Goal: Task Accomplishment & Management: Use online tool/utility

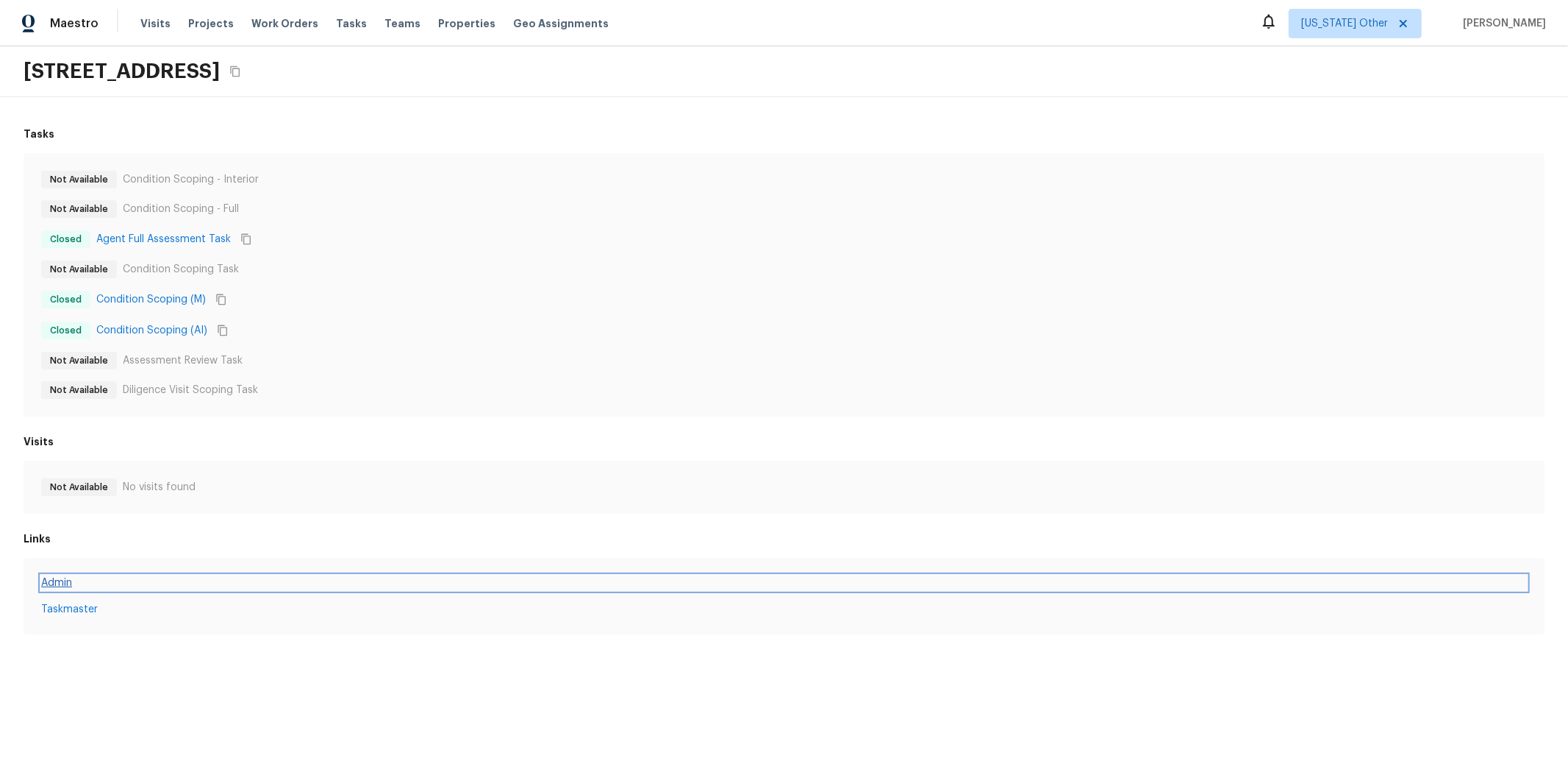
click at [64, 579] on link "Admin" at bounding box center [784, 582] width 1486 height 15
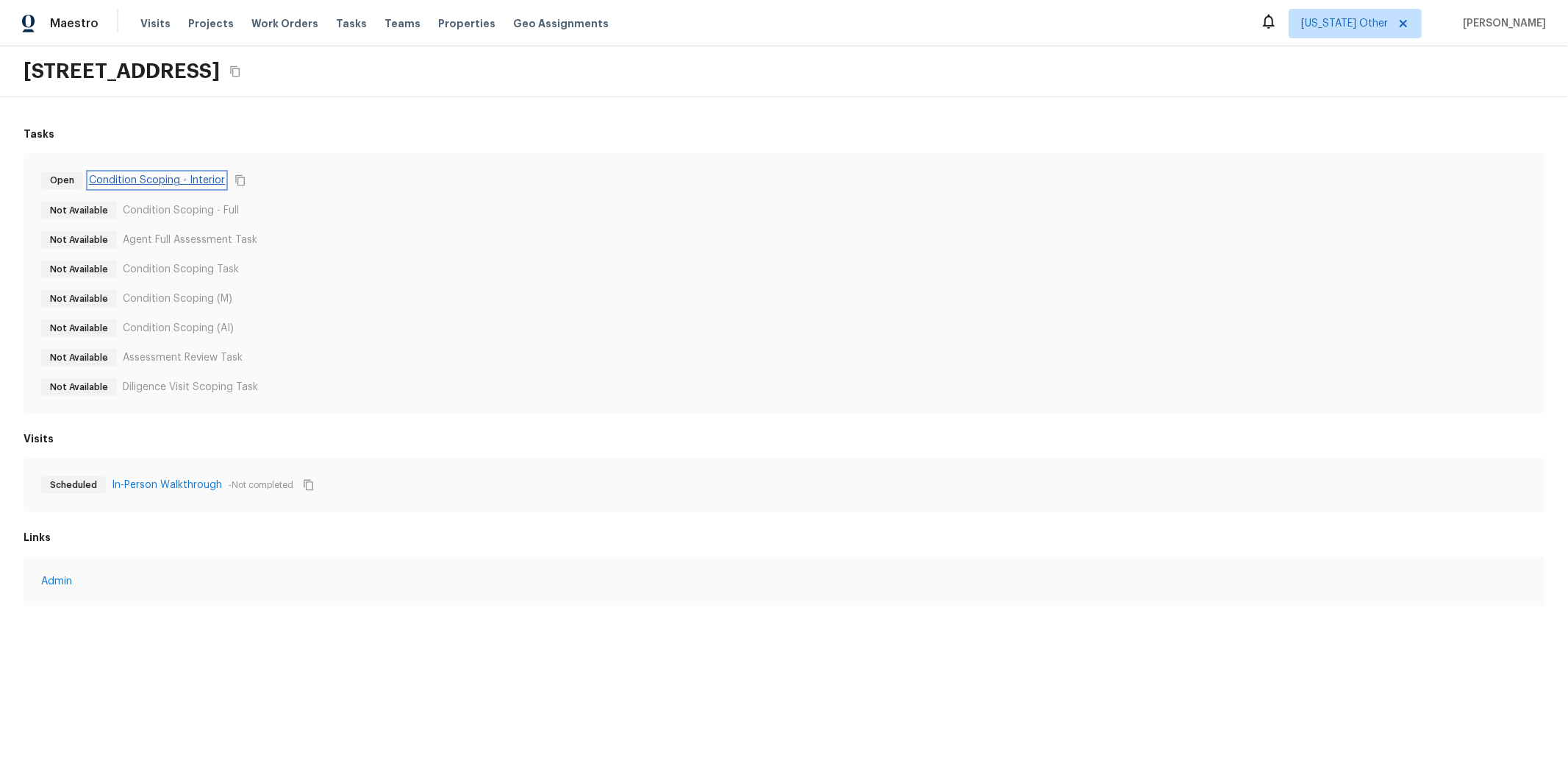
click at [194, 178] on link "Condition Scoping - Interior" at bounding box center [157, 180] width 136 height 15
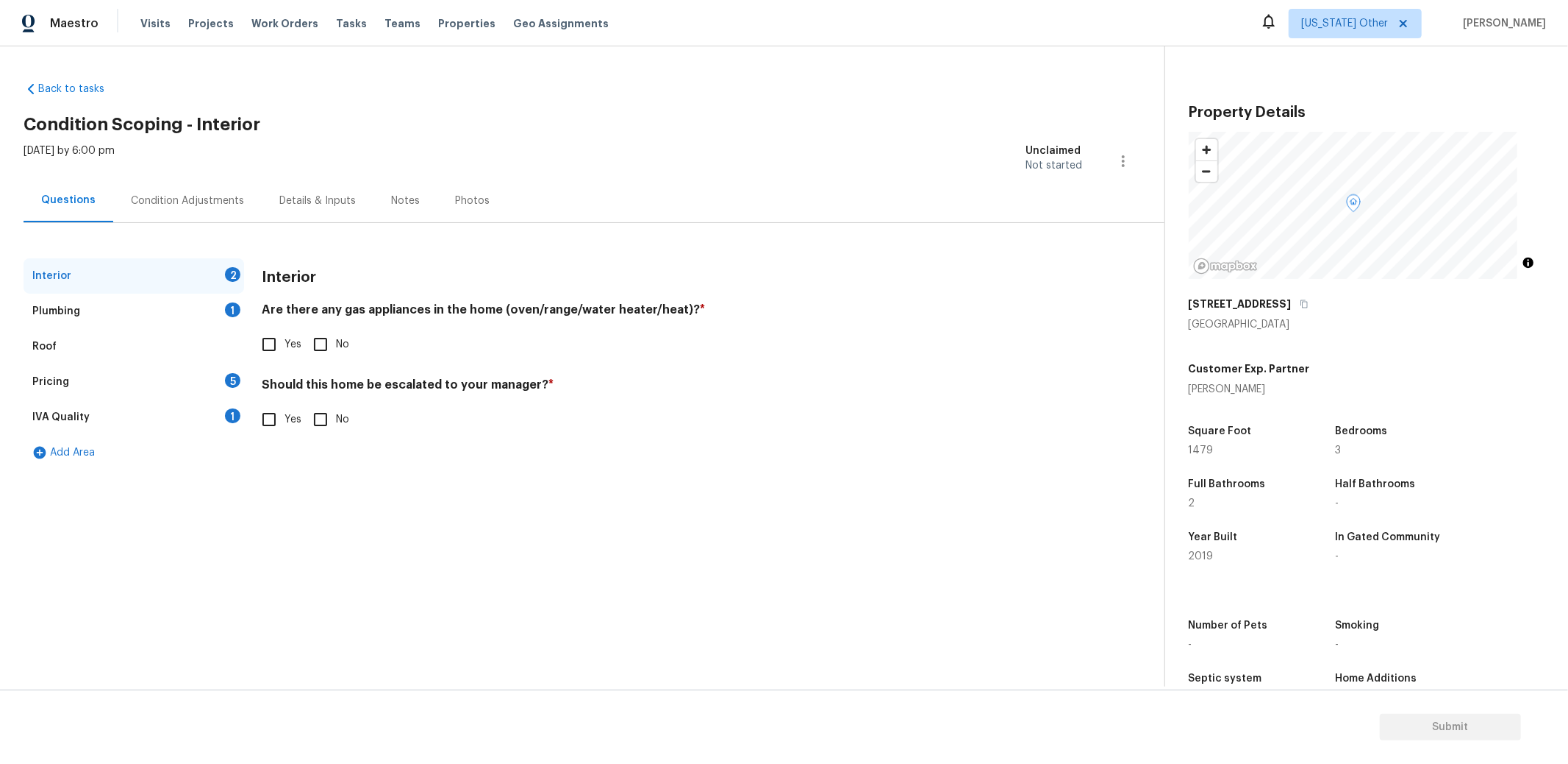
click at [55, 422] on div "IVA Quality" at bounding box center [61, 417] width 57 height 15
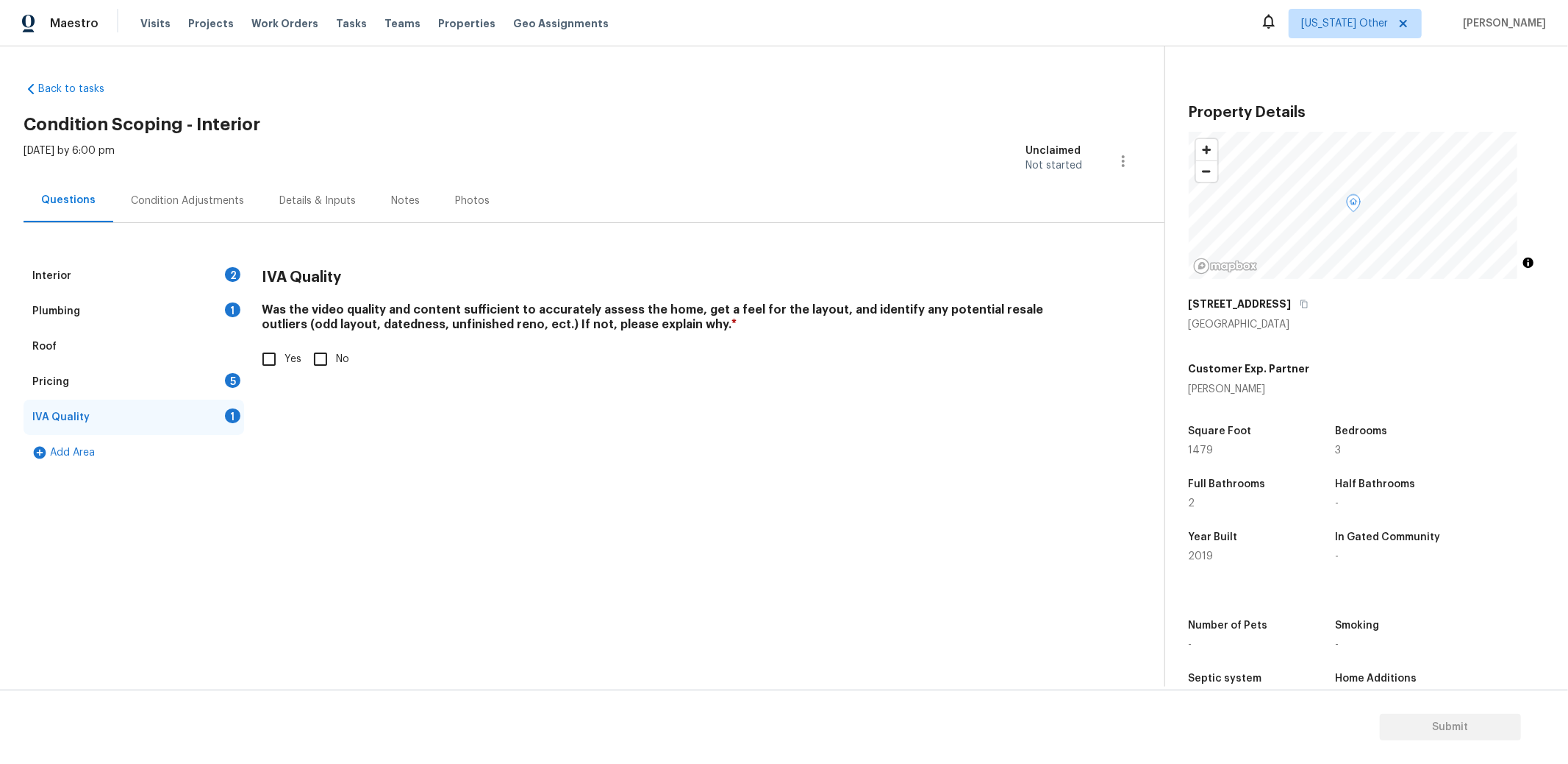
click at [65, 373] on div "Pricing 5" at bounding box center [134, 382] width 221 height 35
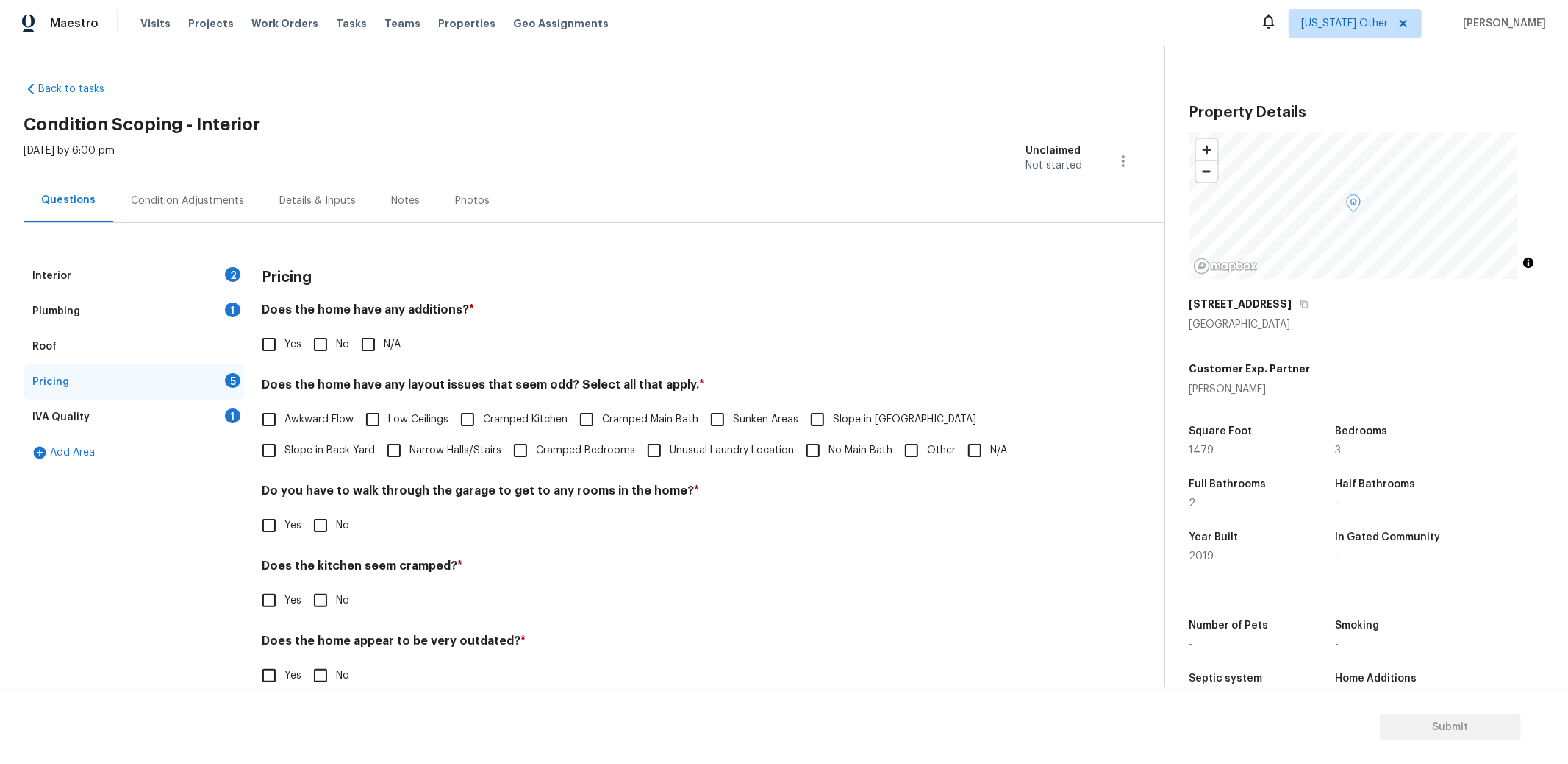
click at [50, 330] on div "Roof" at bounding box center [134, 347] width 221 height 35
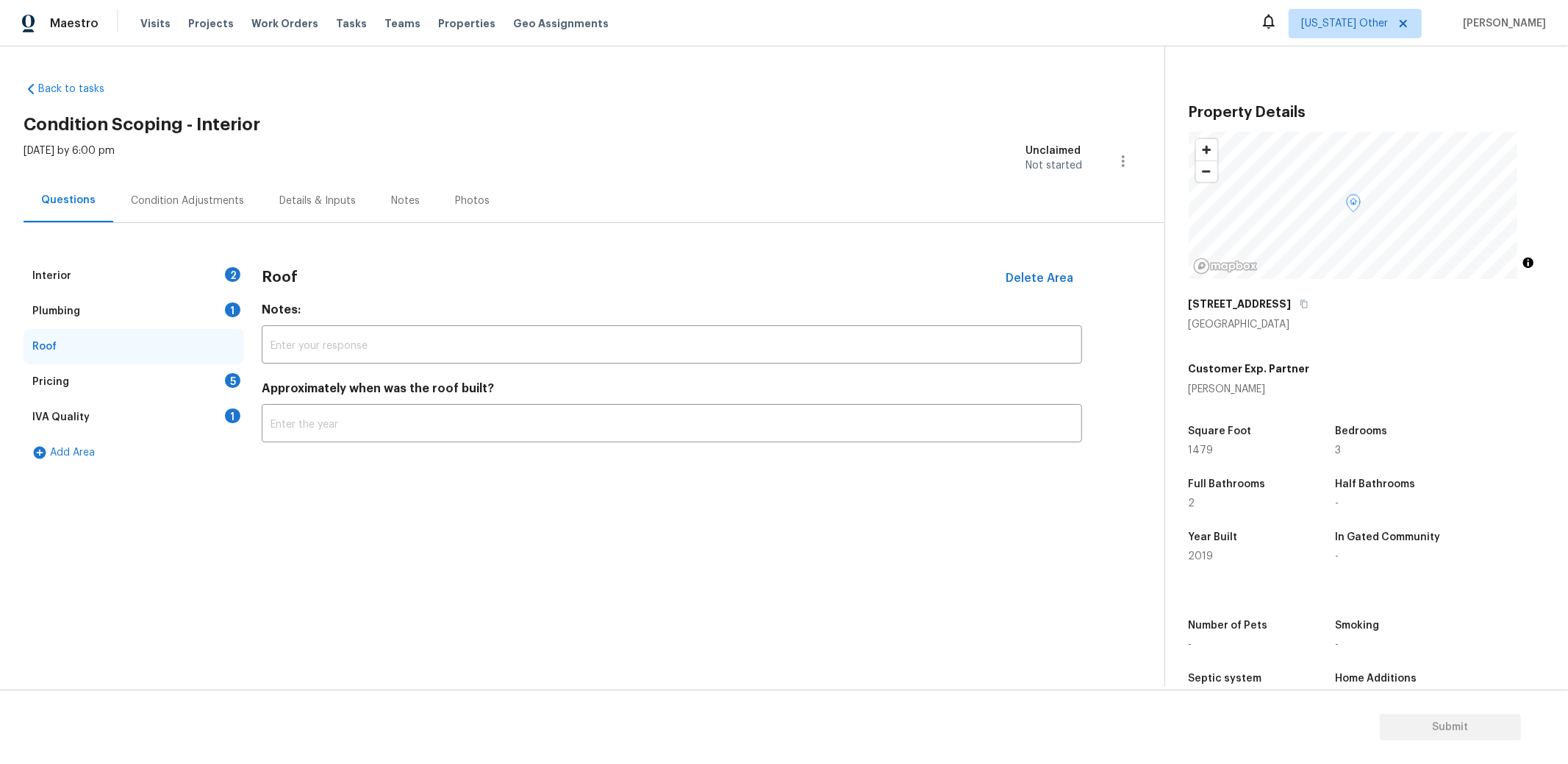
click at [686, 89] on div "Back to tasks Condition Scoping - Interior Tue, Oct 14 2025 by 6:00 pm Unclaime…" at bounding box center [595, 272] width 1141 height 404
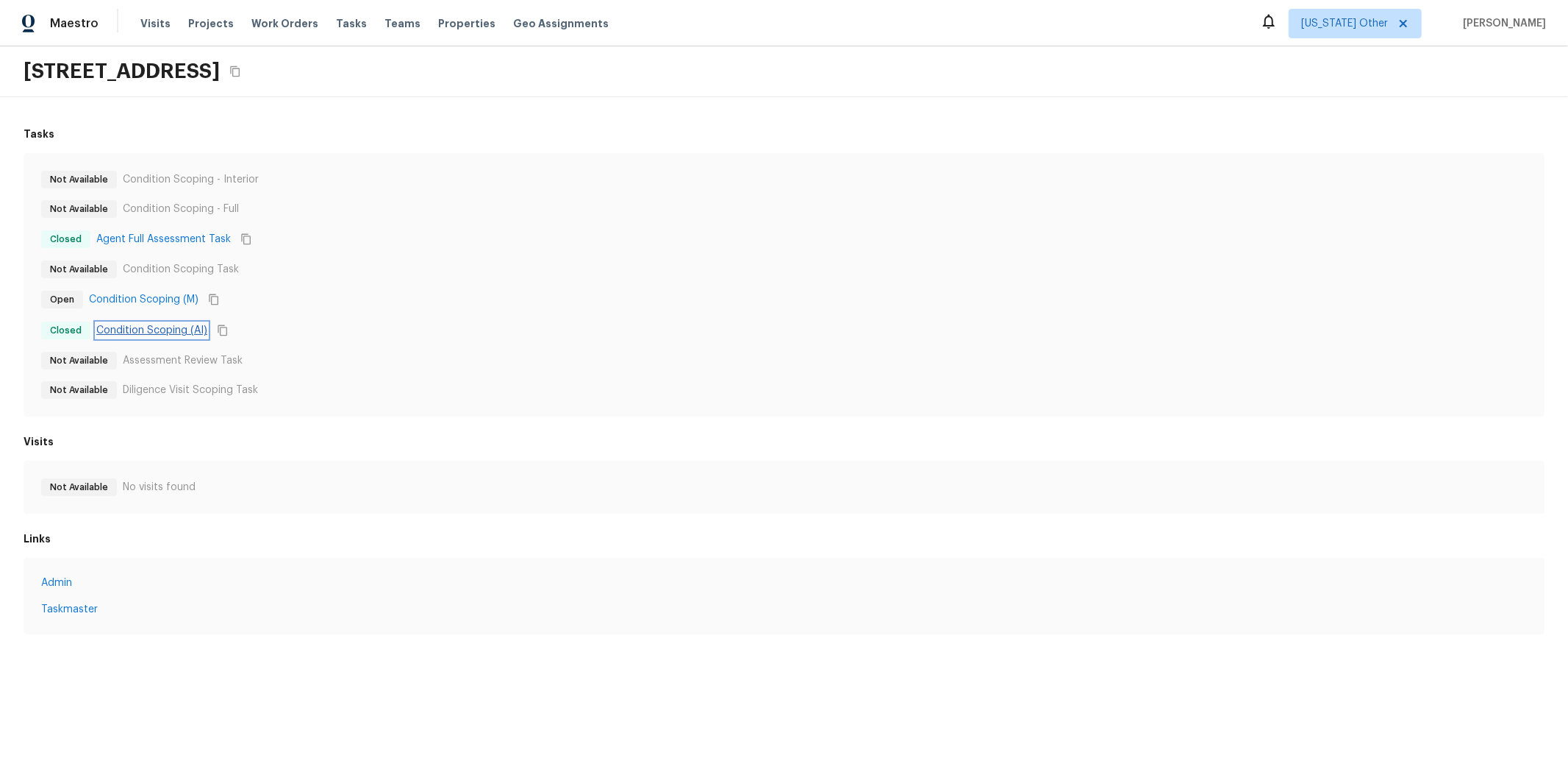
click at [109, 336] on link "Condition Scoping (AI)" at bounding box center [152, 330] width 111 height 15
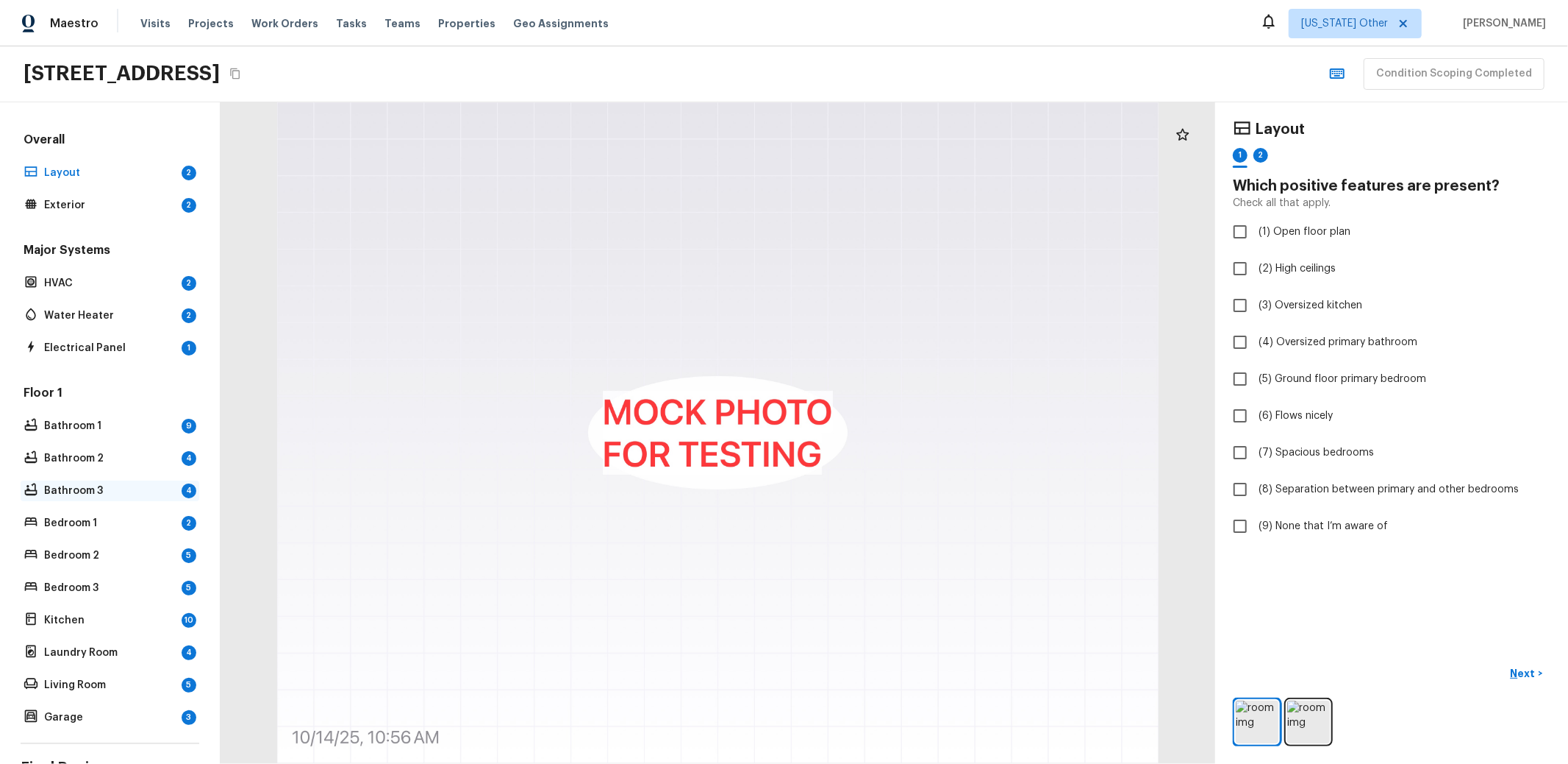
click at [52, 492] on p "Bathroom 3" at bounding box center [110, 490] width 132 height 15
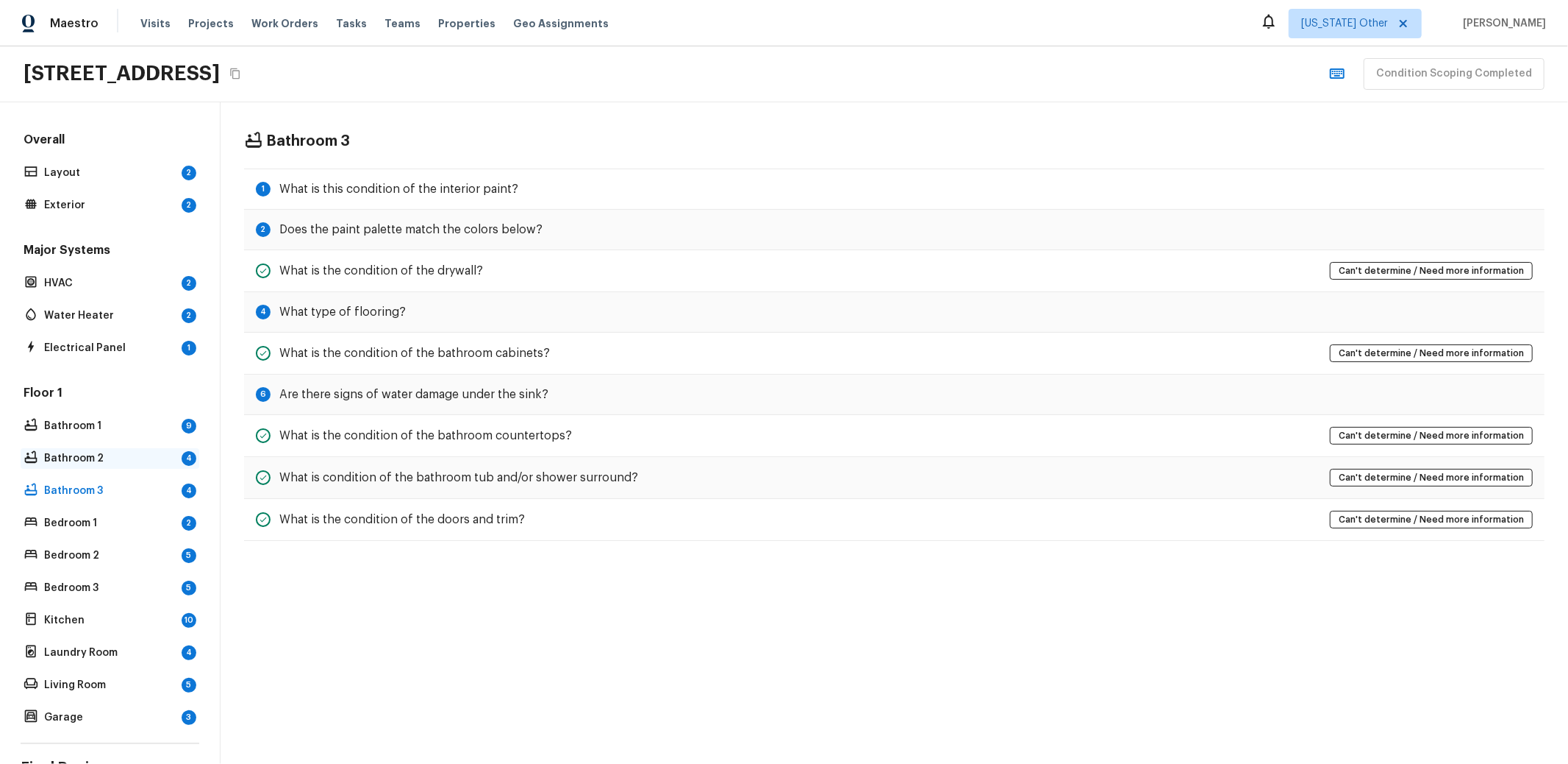
click at [63, 448] on div "Bathroom 2 4" at bounding box center [110, 458] width 179 height 21
click at [77, 425] on p "Bathroom 1" at bounding box center [110, 425] width 132 height 15
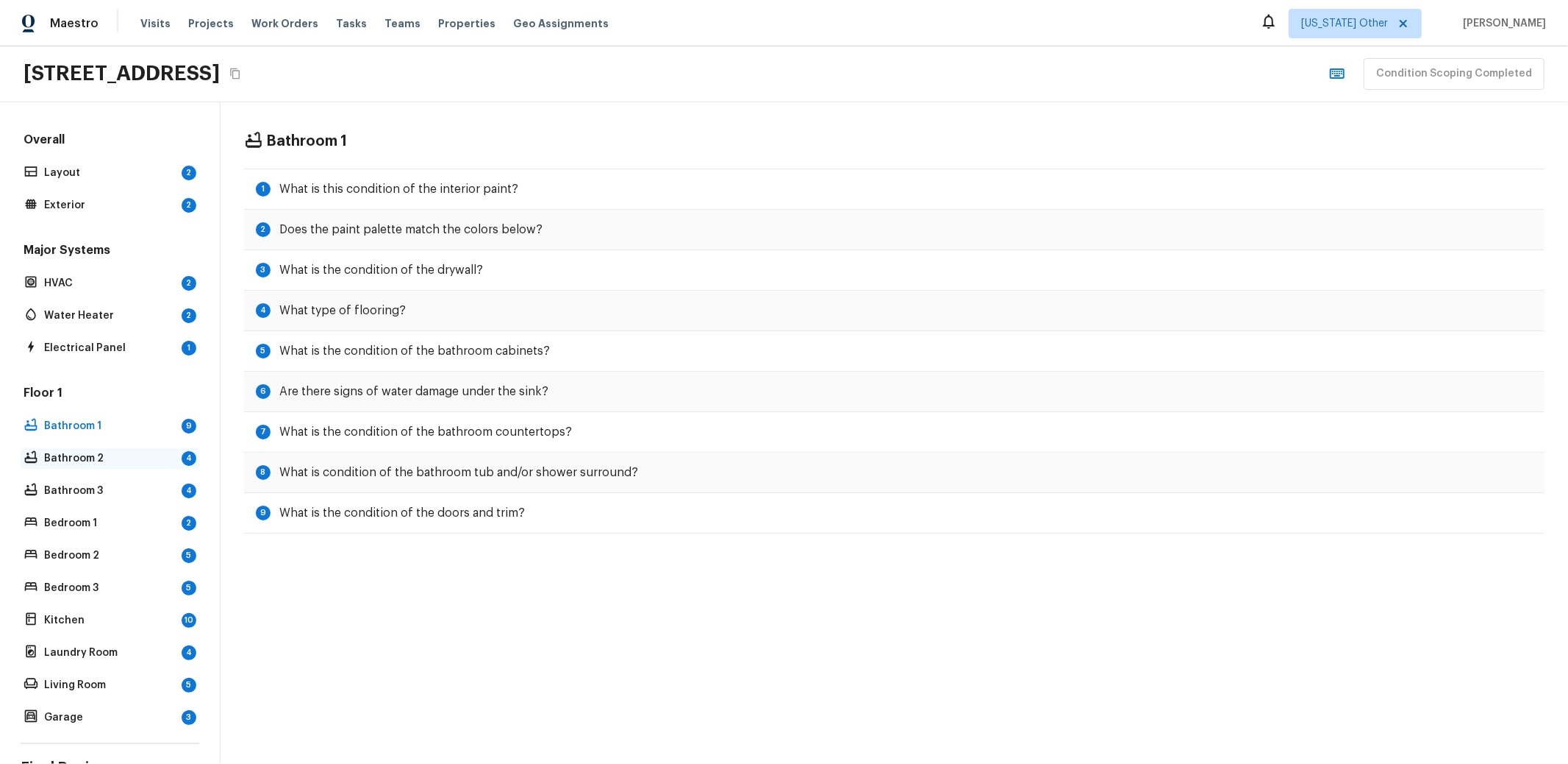
click at [86, 451] on p "Bathroom 2" at bounding box center [110, 458] width 132 height 15
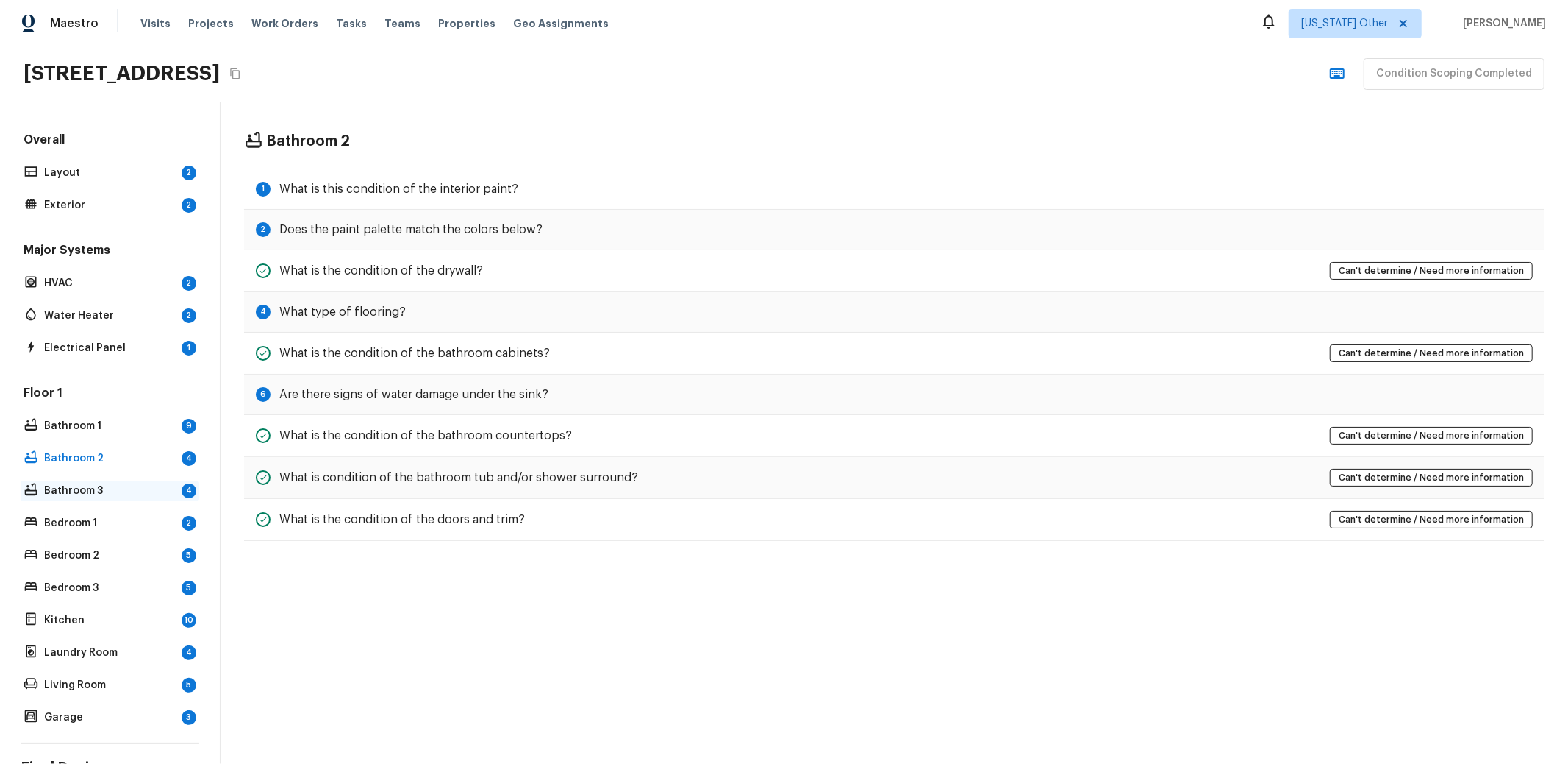
click at [80, 483] on p "Bathroom 3" at bounding box center [110, 490] width 132 height 15
click at [83, 520] on p "Bedroom 1" at bounding box center [110, 522] width 132 height 15
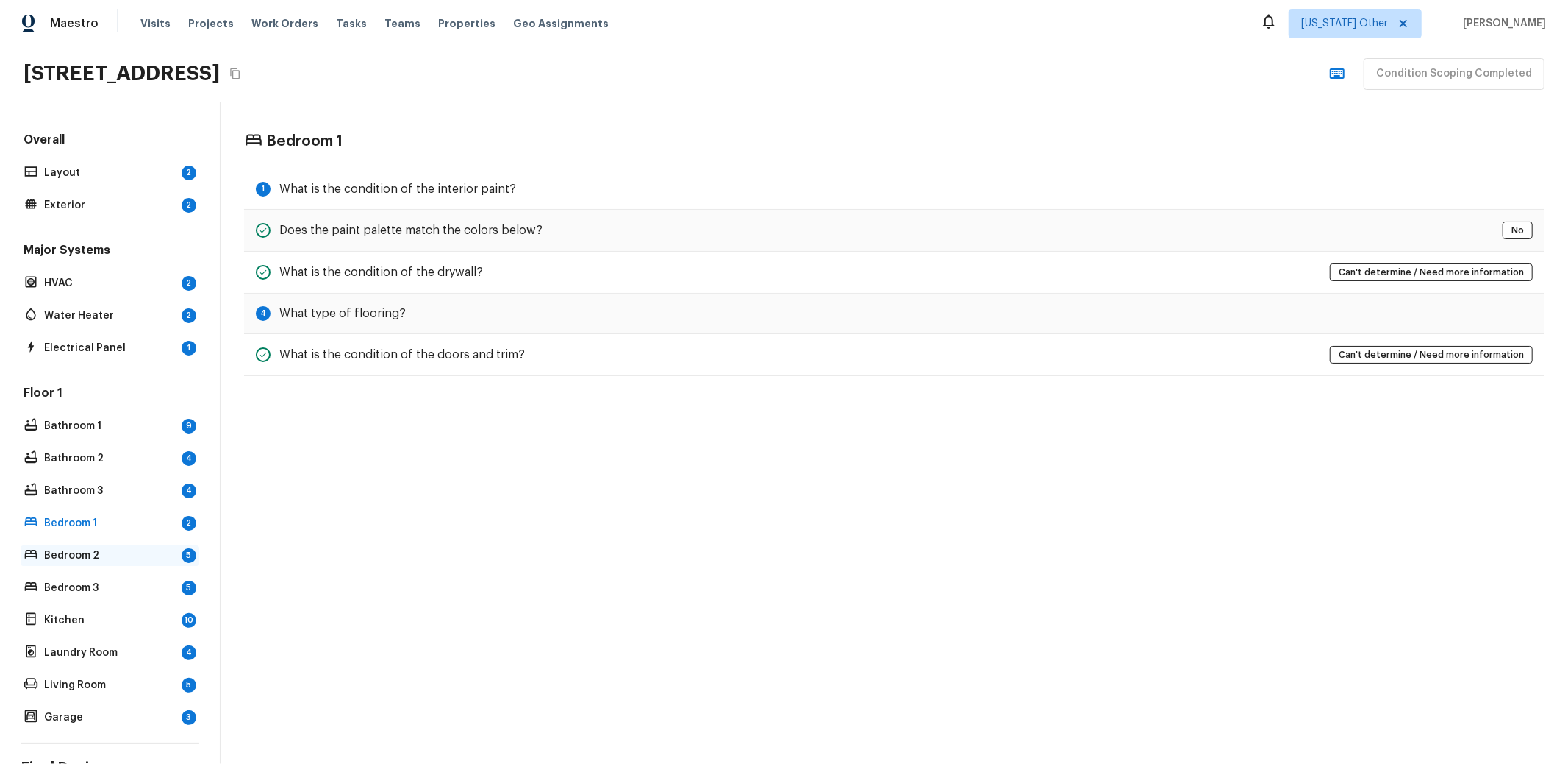
click at [80, 550] on p "Bedroom 2" at bounding box center [110, 555] width 132 height 15
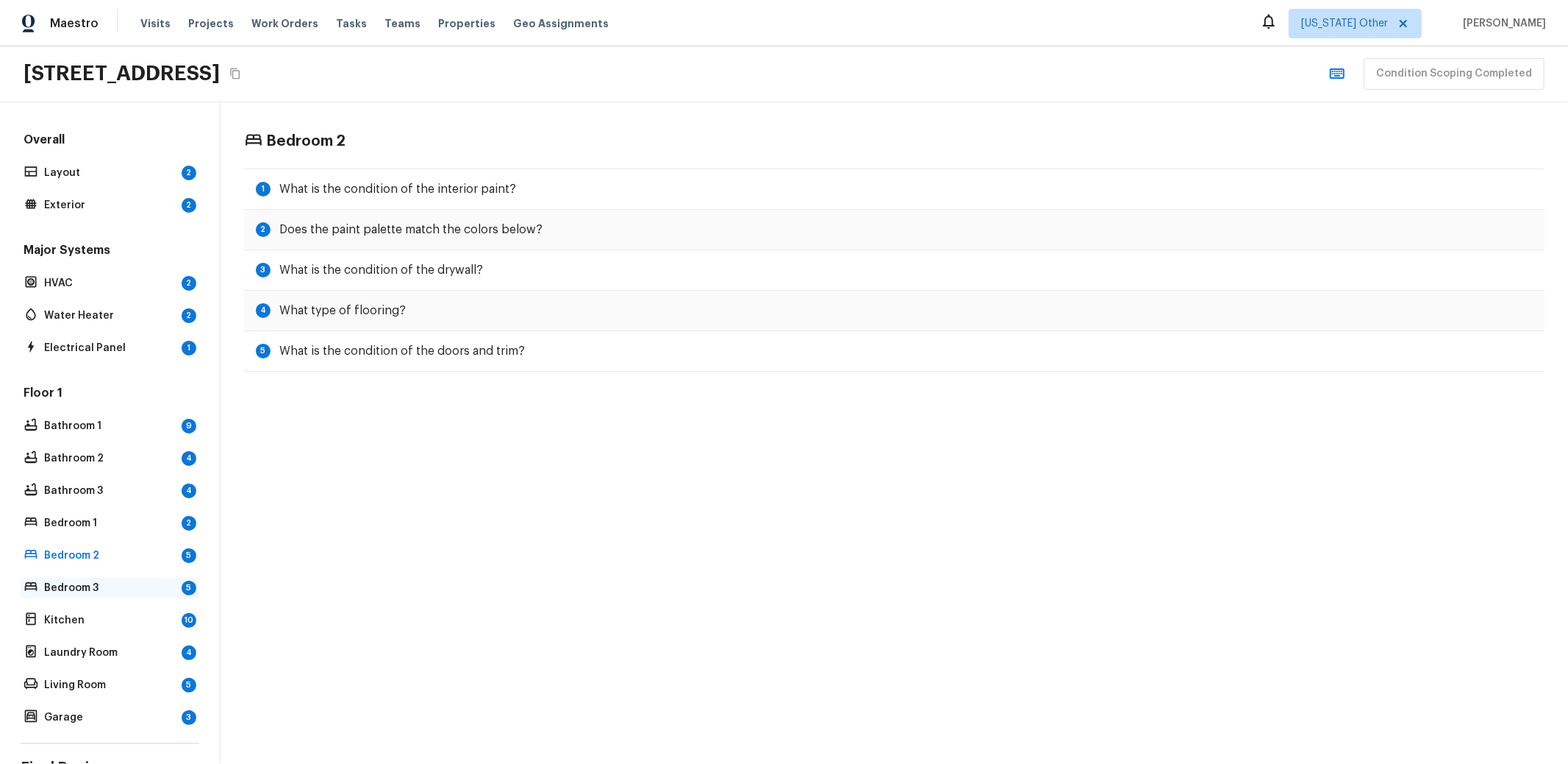
click at [81, 580] on p "Bedroom 3" at bounding box center [110, 587] width 132 height 15
click at [78, 614] on p "Kitchen" at bounding box center [110, 620] width 132 height 15
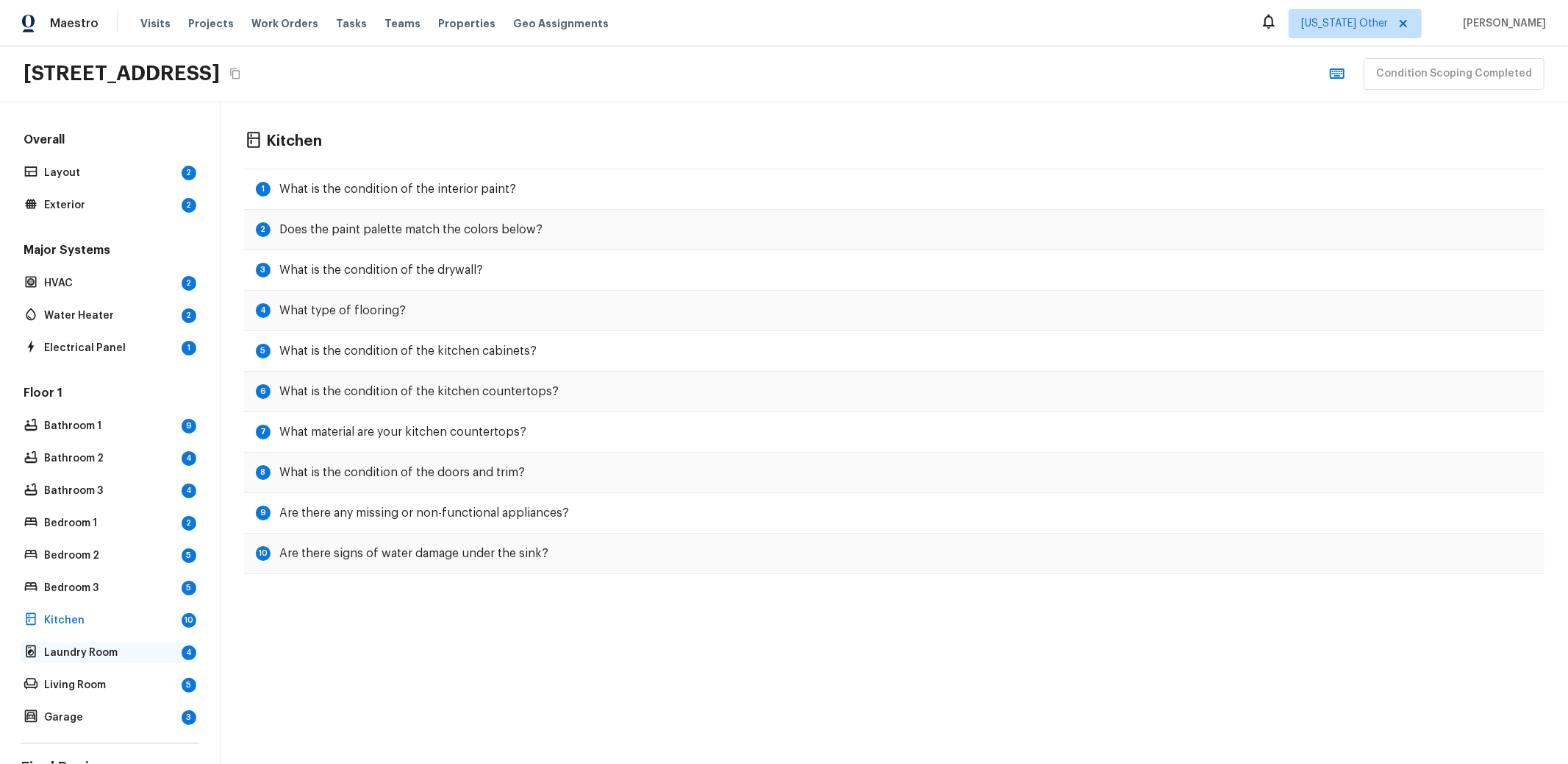
click at [78, 656] on p "Laundry Room" at bounding box center [110, 652] width 132 height 15
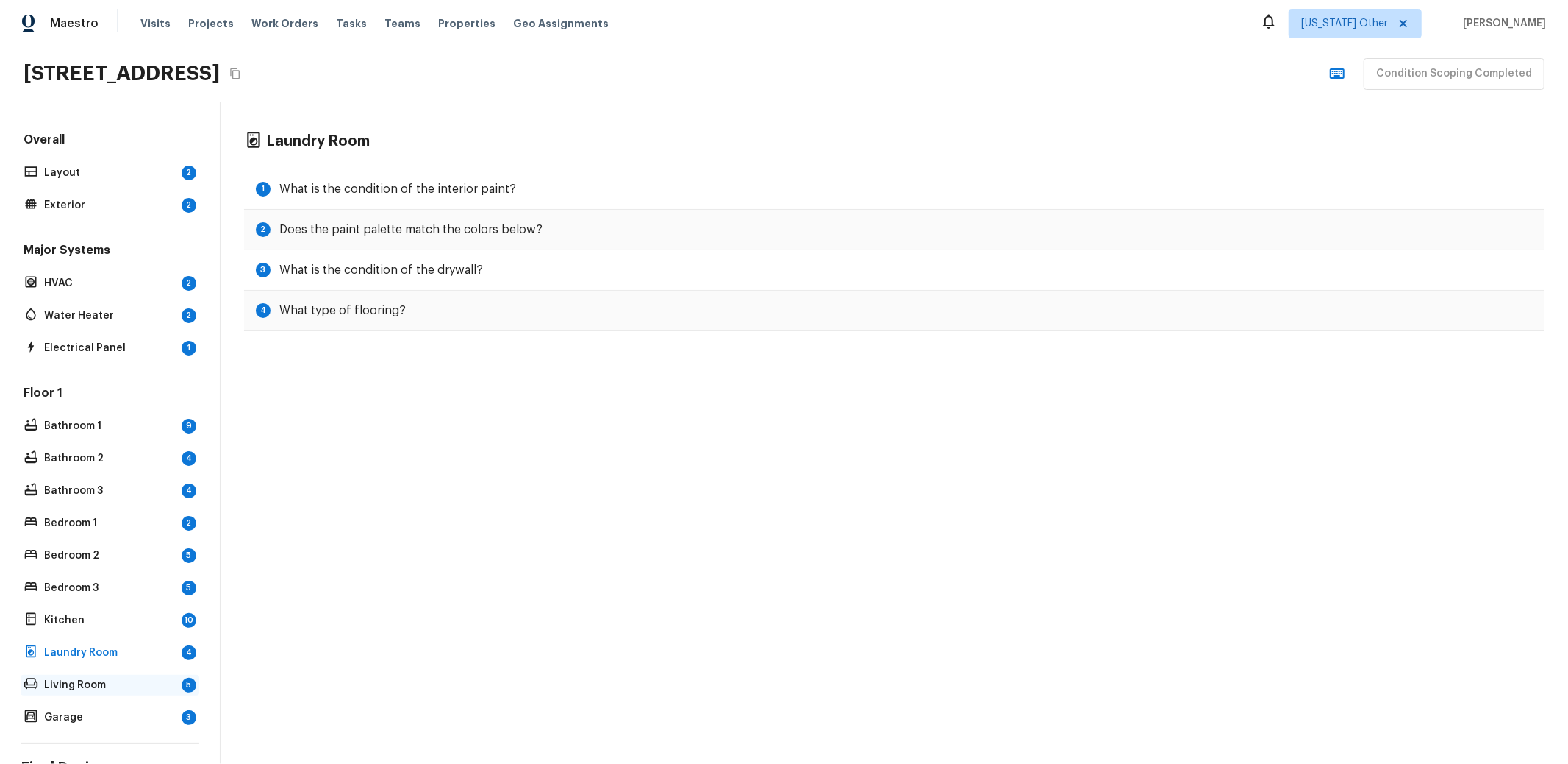
click at [78, 688] on p "Living Room" at bounding box center [110, 685] width 132 height 15
click at [69, 707] on div "Garage 3" at bounding box center [110, 717] width 179 height 21
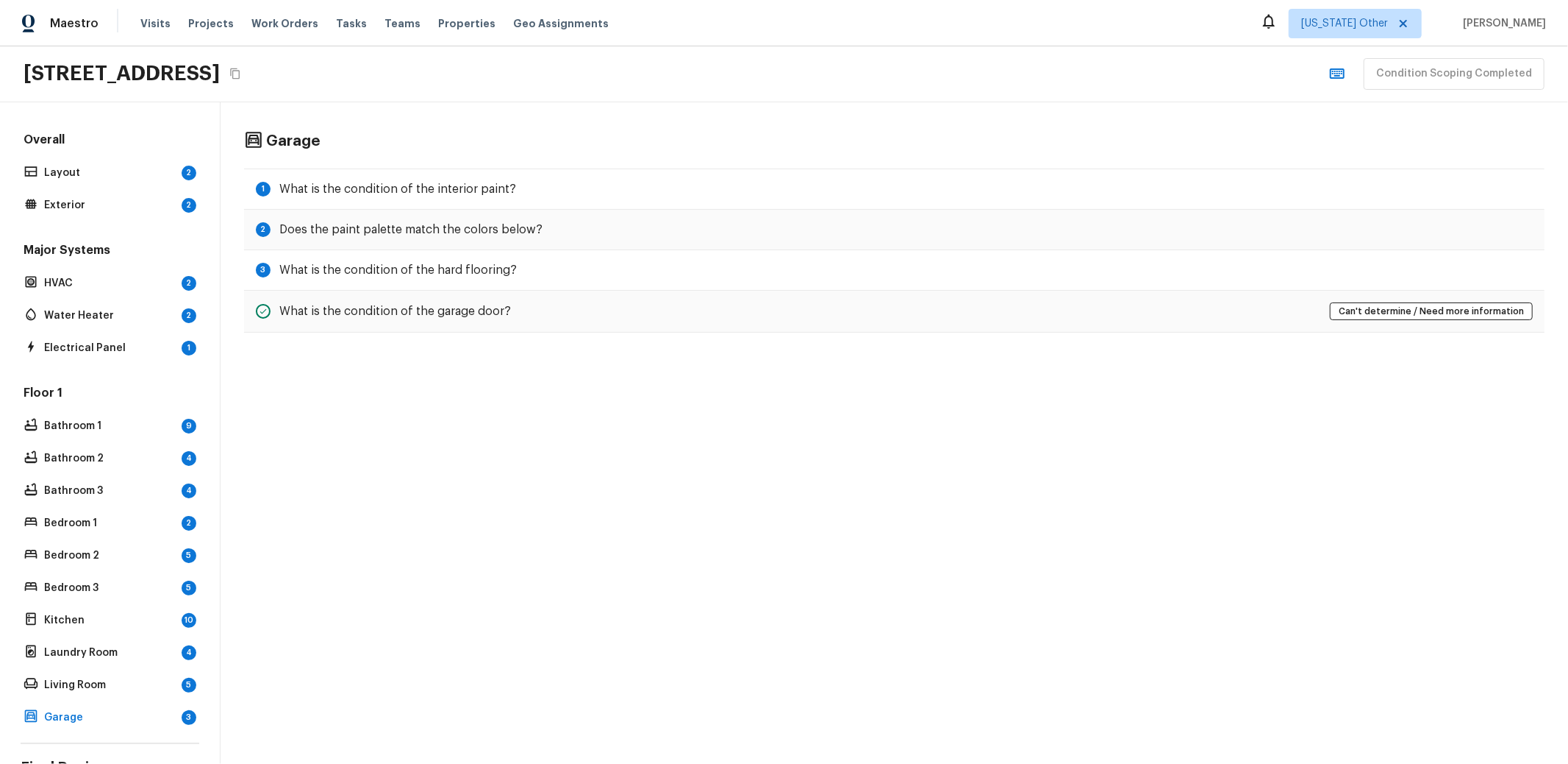
click at [534, 496] on div "Garage 1 What is the condition of the interior paint? 2 Does the paint palette …" at bounding box center [894, 433] width 1347 height 661
click at [102, 306] on div "Water Heater 2" at bounding box center [110, 316] width 179 height 21
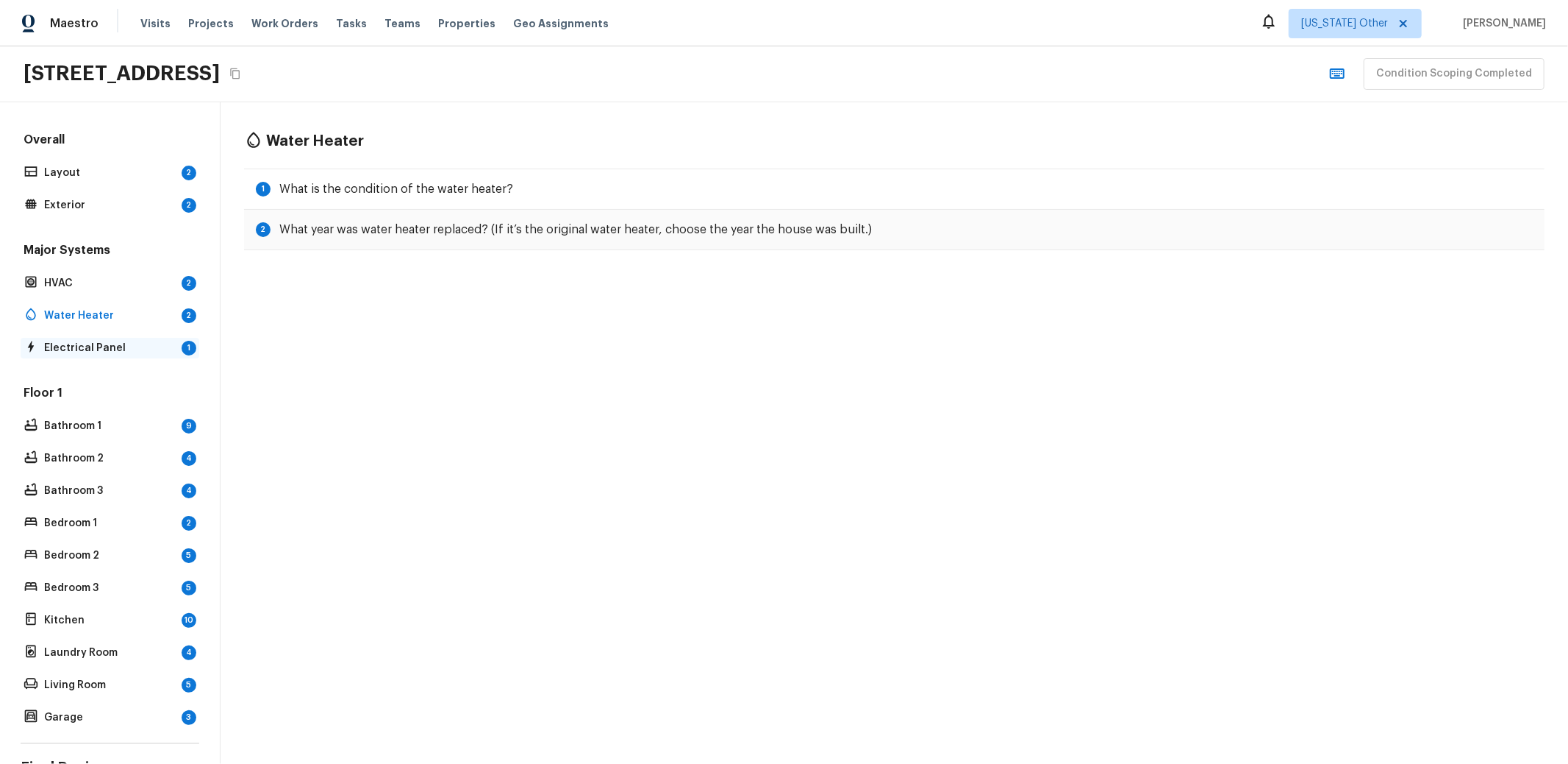
click at [103, 351] on p "Electrical Panel" at bounding box center [110, 347] width 132 height 15
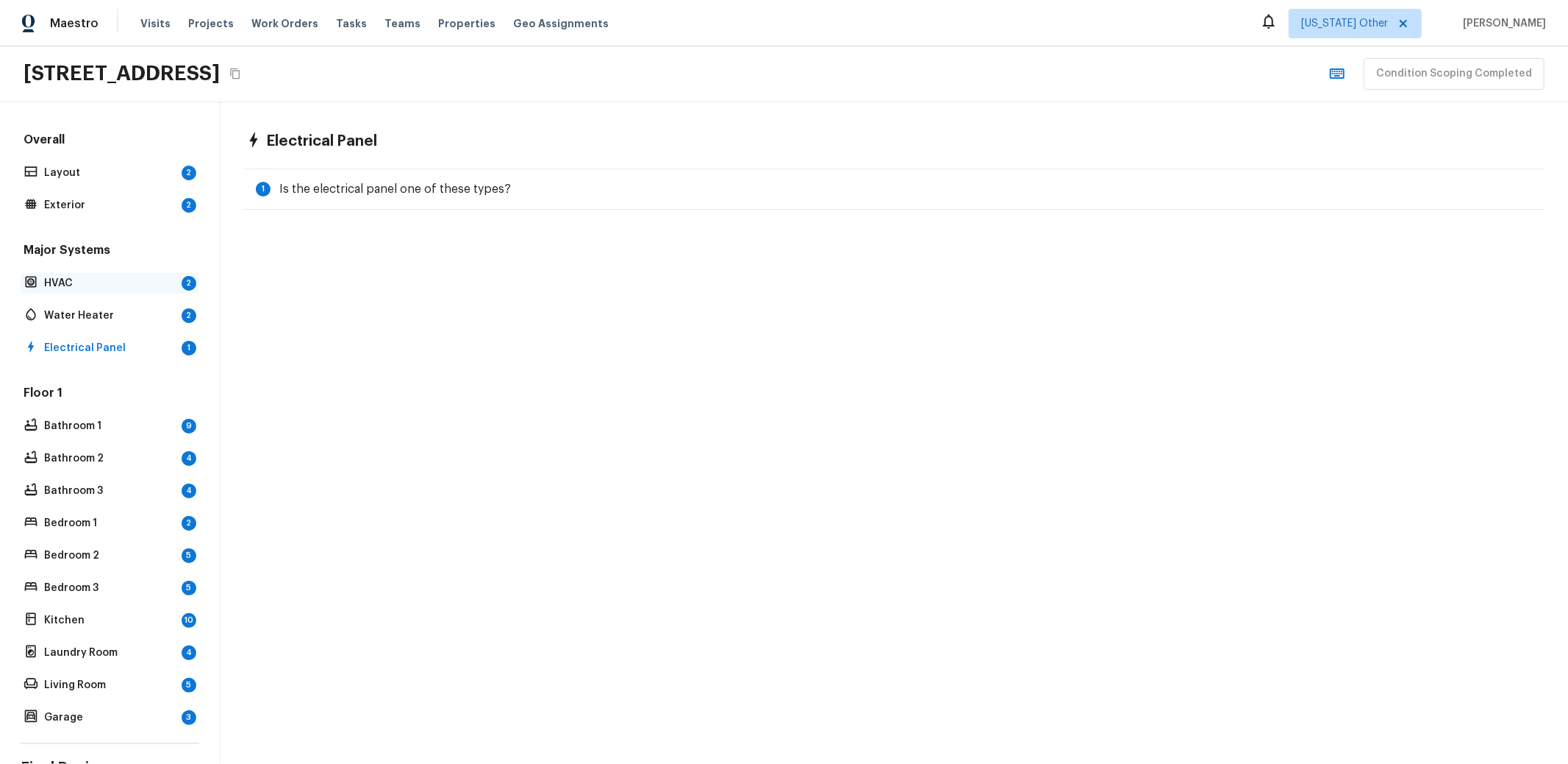
click at [98, 279] on p "HVAC" at bounding box center [110, 282] width 132 height 15
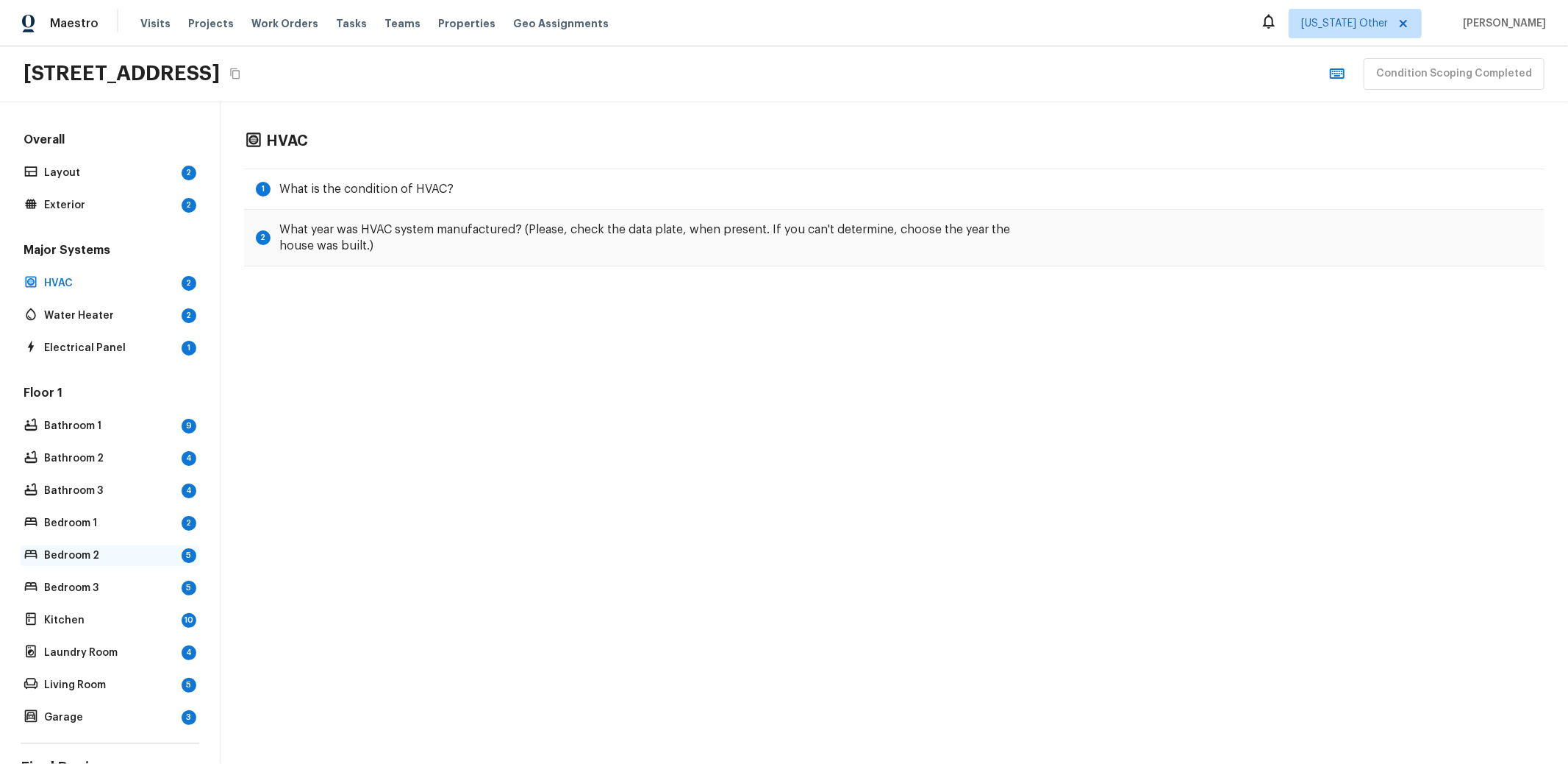
click at [83, 559] on p "Bedroom 2" at bounding box center [110, 555] width 132 height 15
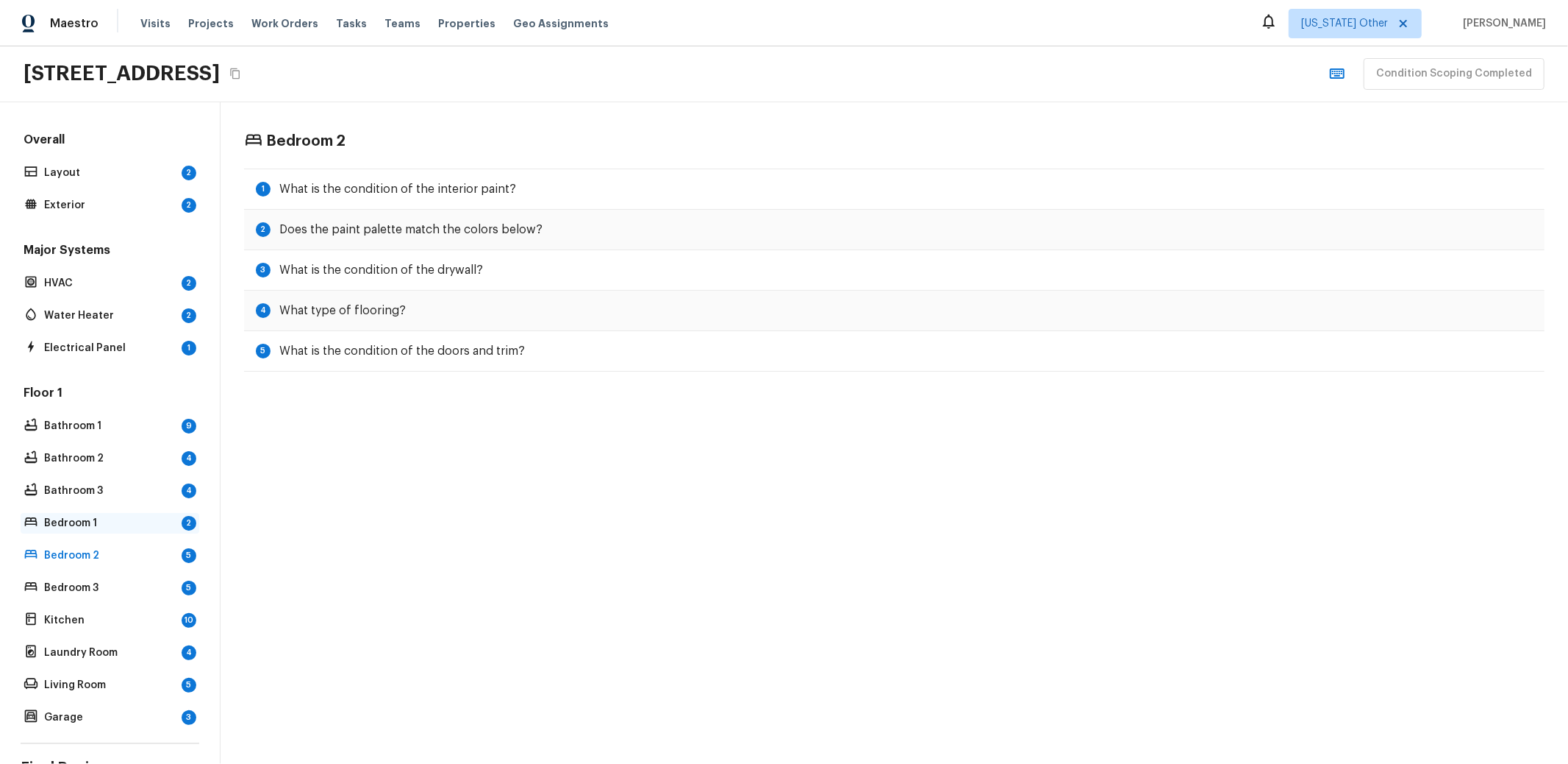
click at [89, 526] on p "Bedroom 1" at bounding box center [110, 522] width 132 height 15
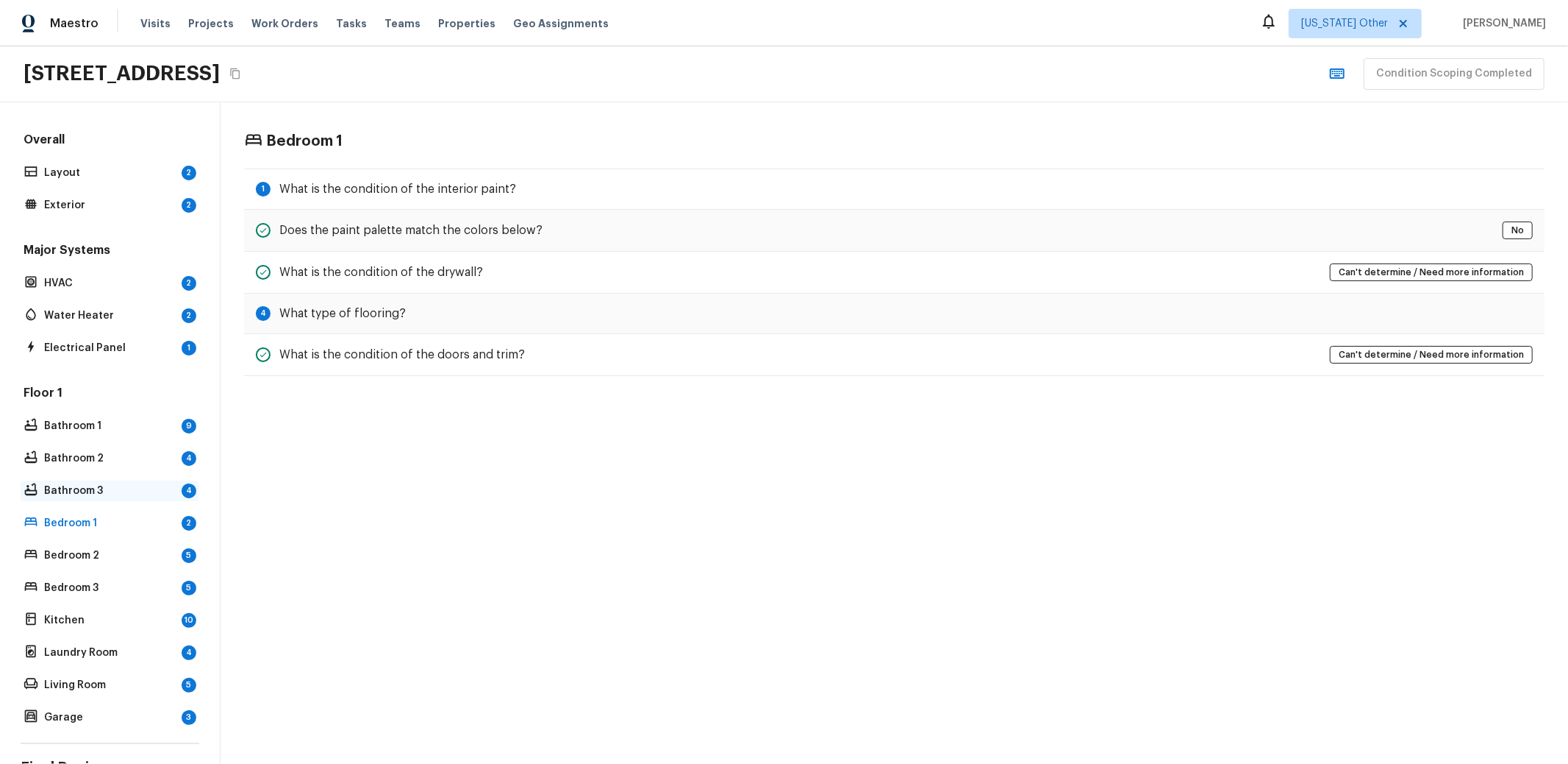
click at [86, 497] on div "Bathroom 3 4" at bounding box center [110, 491] width 179 height 21
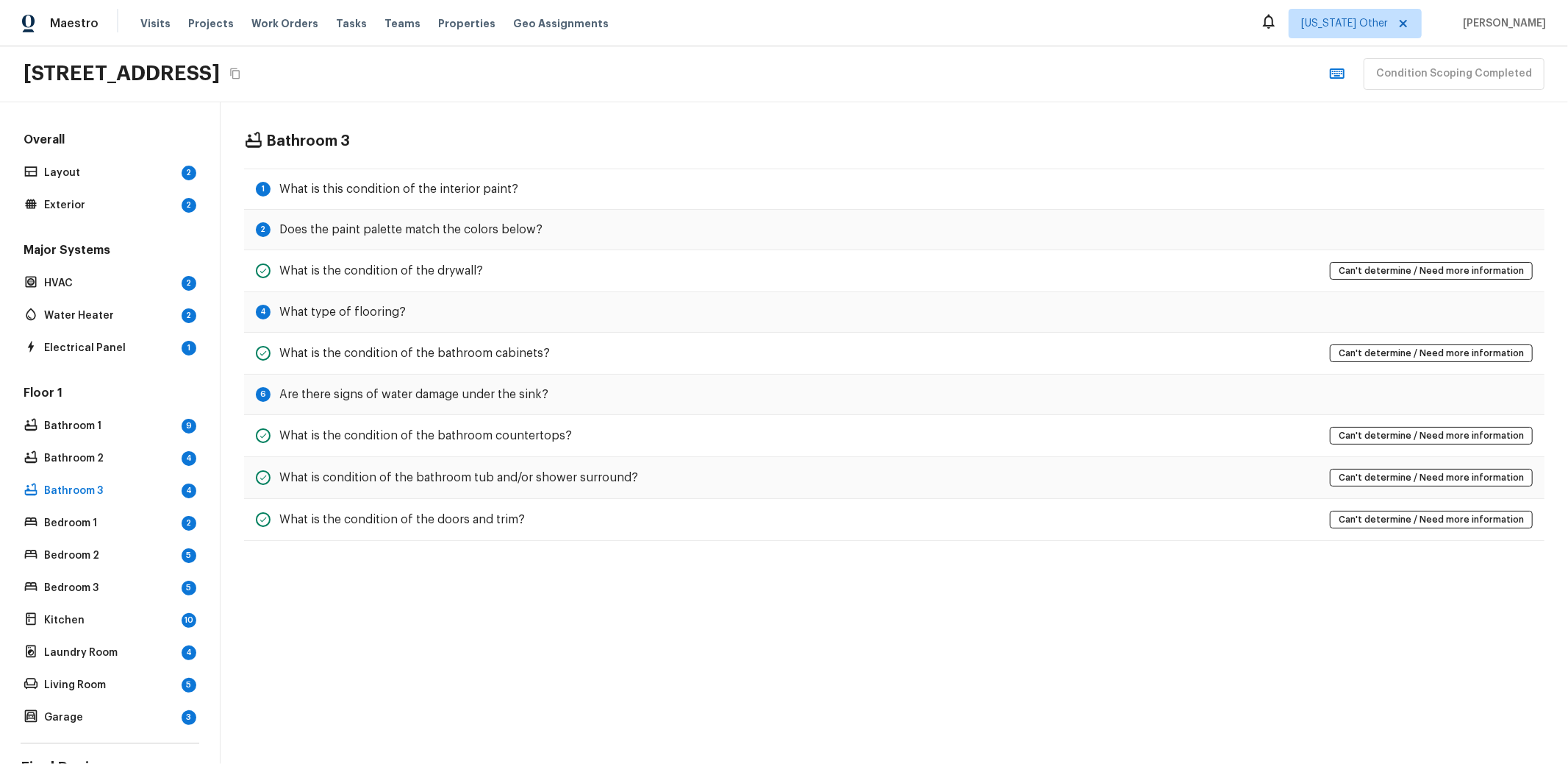
click at [594, 86] on div "11693 Heritage Dr, Hampton, GA 30228 Condition Scoping Completed" at bounding box center [784, 74] width 1568 height 56
click at [72, 505] on div "Floor 1 Bathroom 1 9 Bathroom 2 4 Bathroom 3 4 Bedroom 1 2 Bedroom 2 5 Bedroom …" at bounding box center [110, 556] width 179 height 343
click at [72, 514] on div "Bedroom 1 2" at bounding box center [110, 522] width 179 height 21
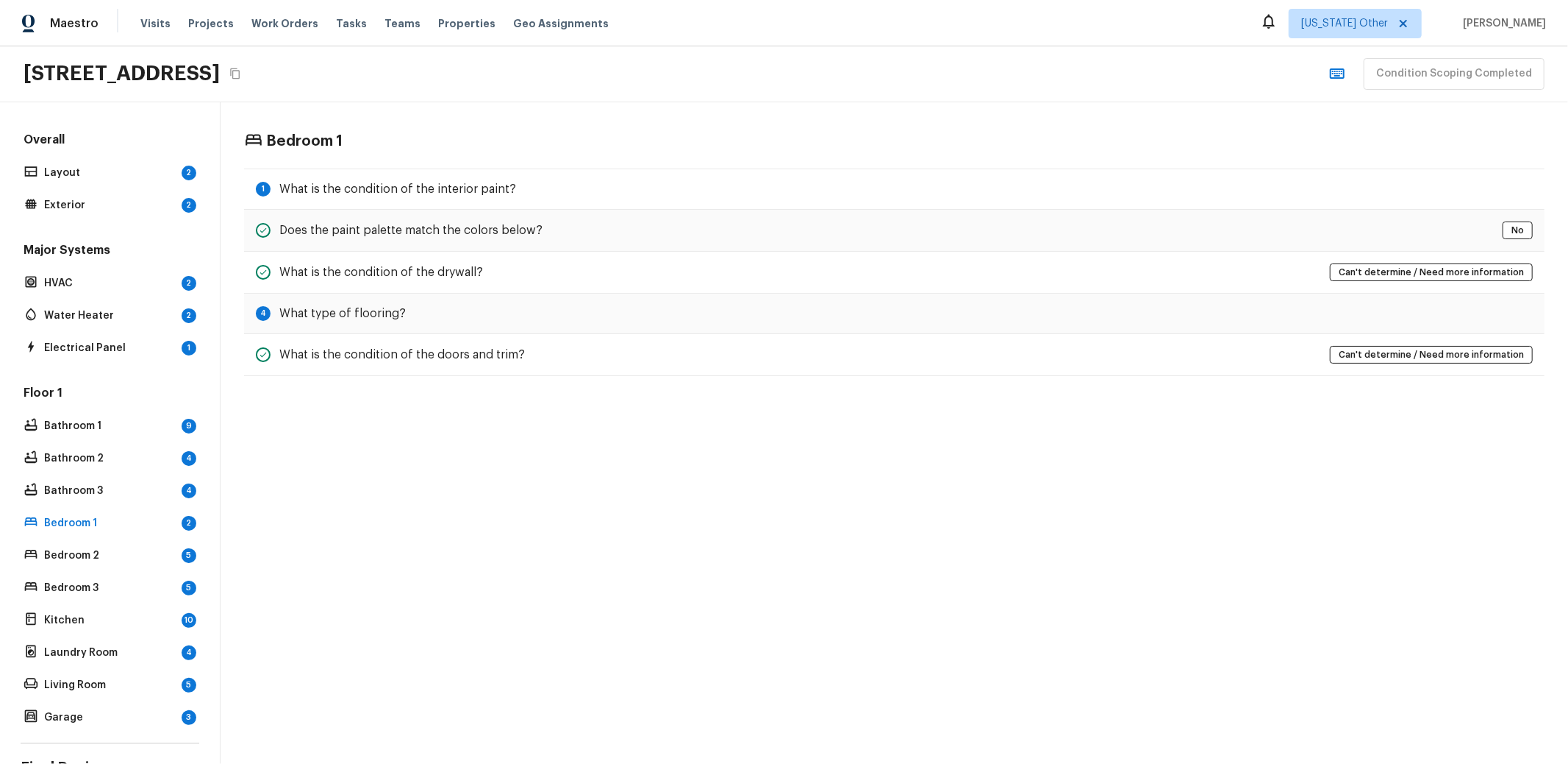
click at [72, 566] on div "Floor 1 Bathroom 1 9 Bathroom 2 4 Bathroom 3 4 Bedroom 1 2 Bedroom 2 5 Bedroom …" at bounding box center [110, 556] width 179 height 343
click at [74, 548] on p "Bedroom 2" at bounding box center [110, 555] width 132 height 15
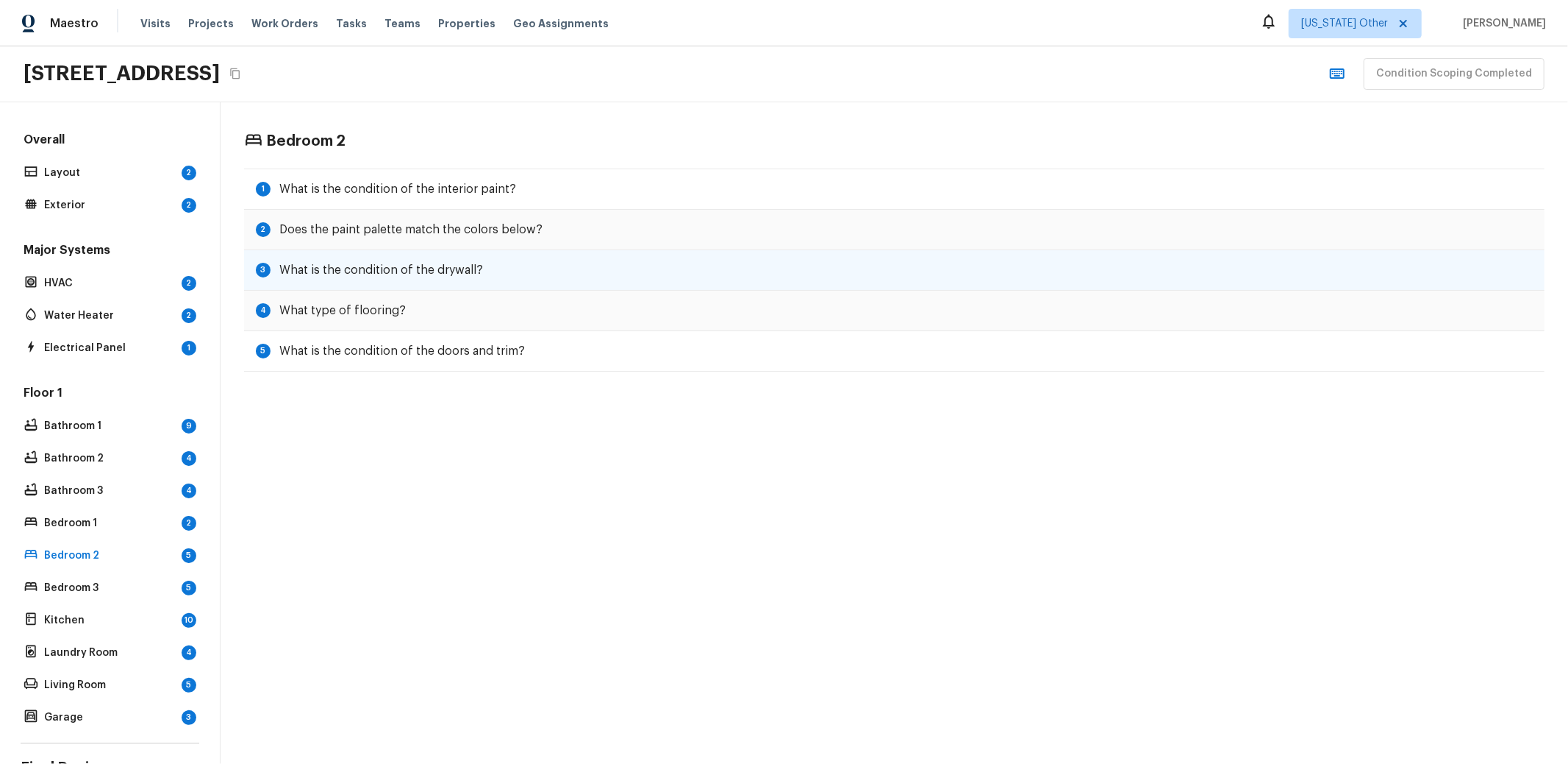
click at [433, 271] on h5 "What is the condition of the drywall?" at bounding box center [381, 269] width 204 height 16
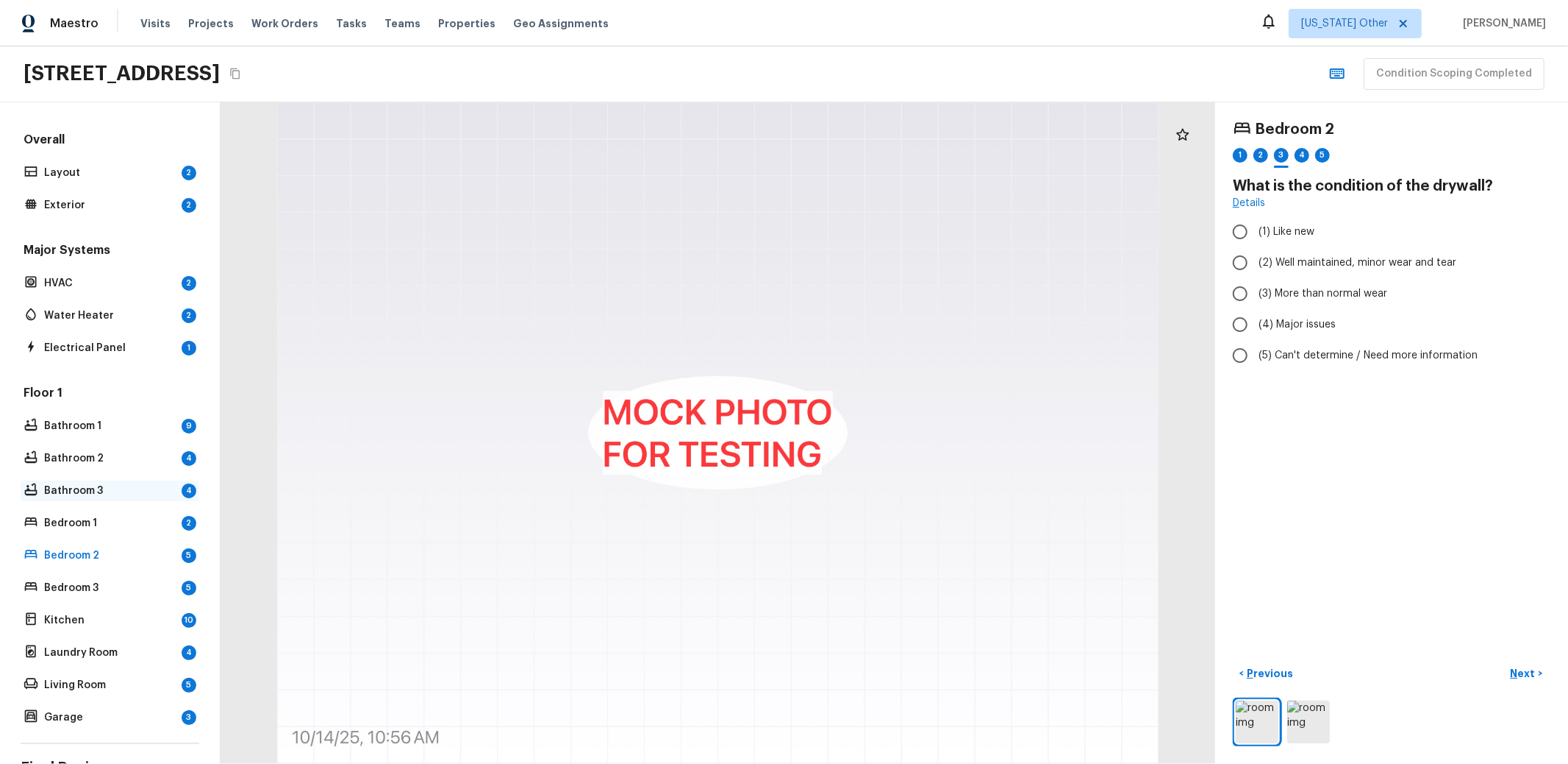
click at [93, 484] on p "Bathroom 3" at bounding box center [110, 490] width 132 height 15
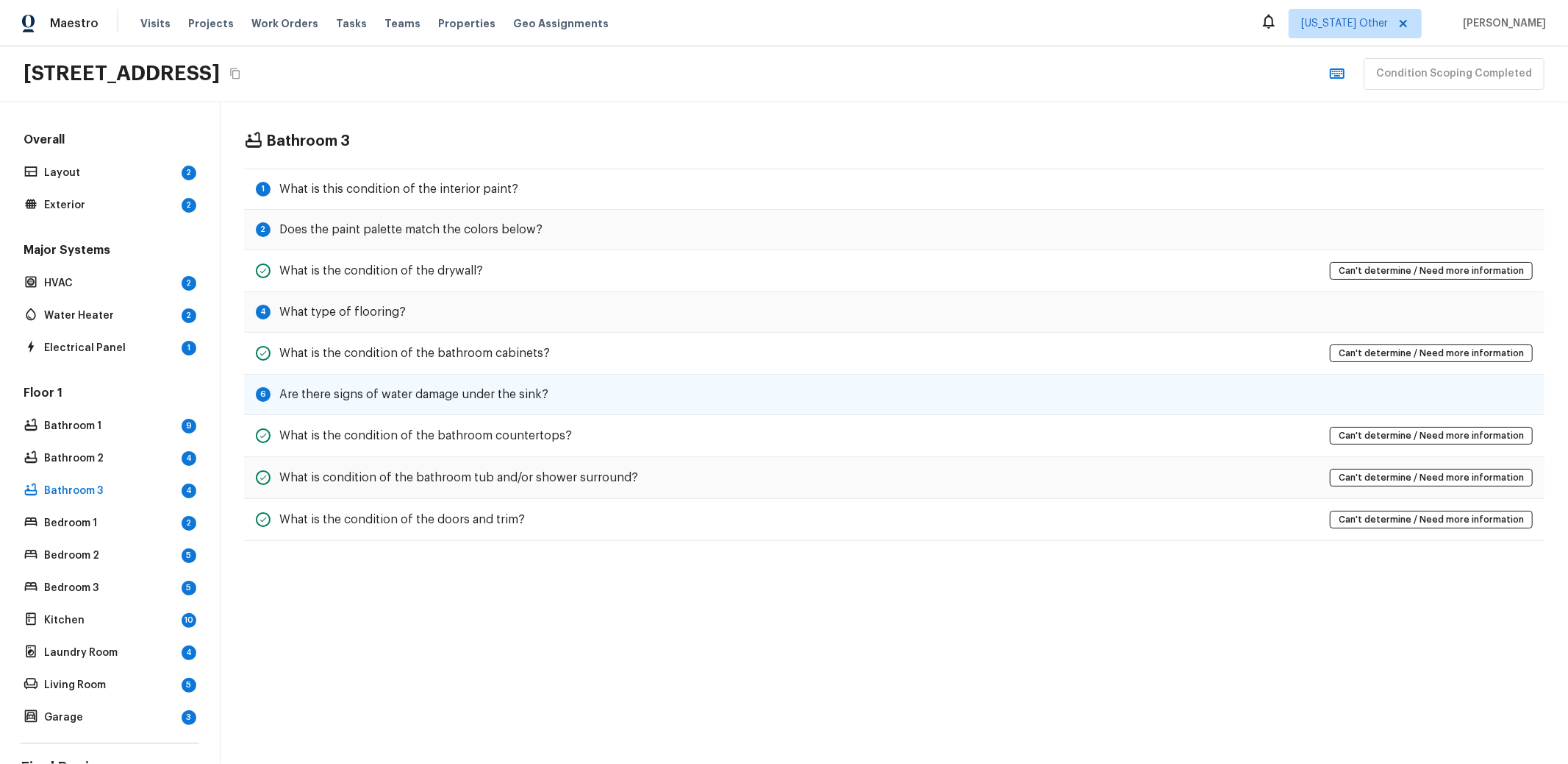
click at [600, 380] on div "6 Are there signs of water damage under the sink?" at bounding box center [895, 394] width 1300 height 40
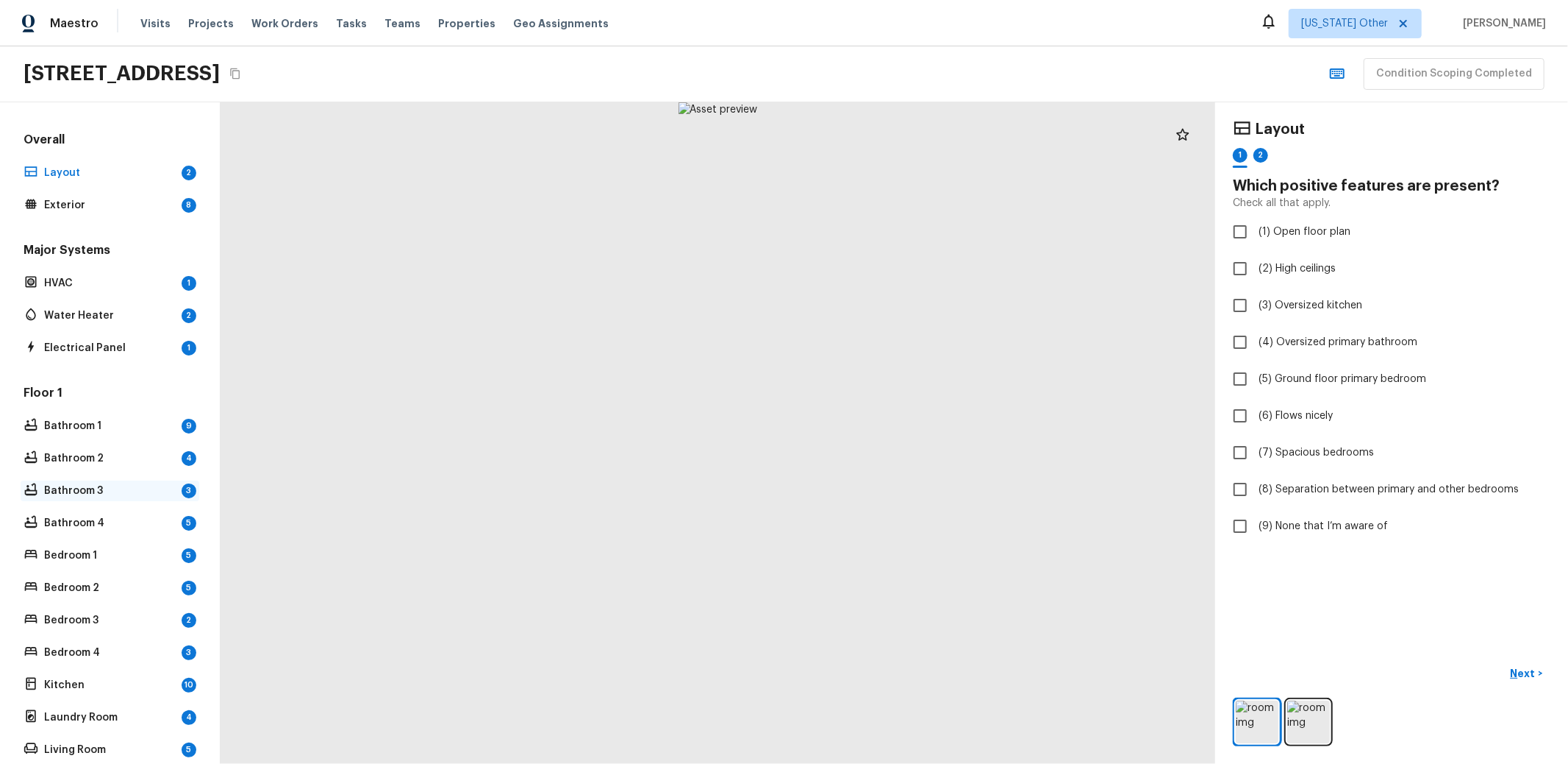
click at [72, 483] on p "Bathroom 3" at bounding box center [110, 490] width 132 height 15
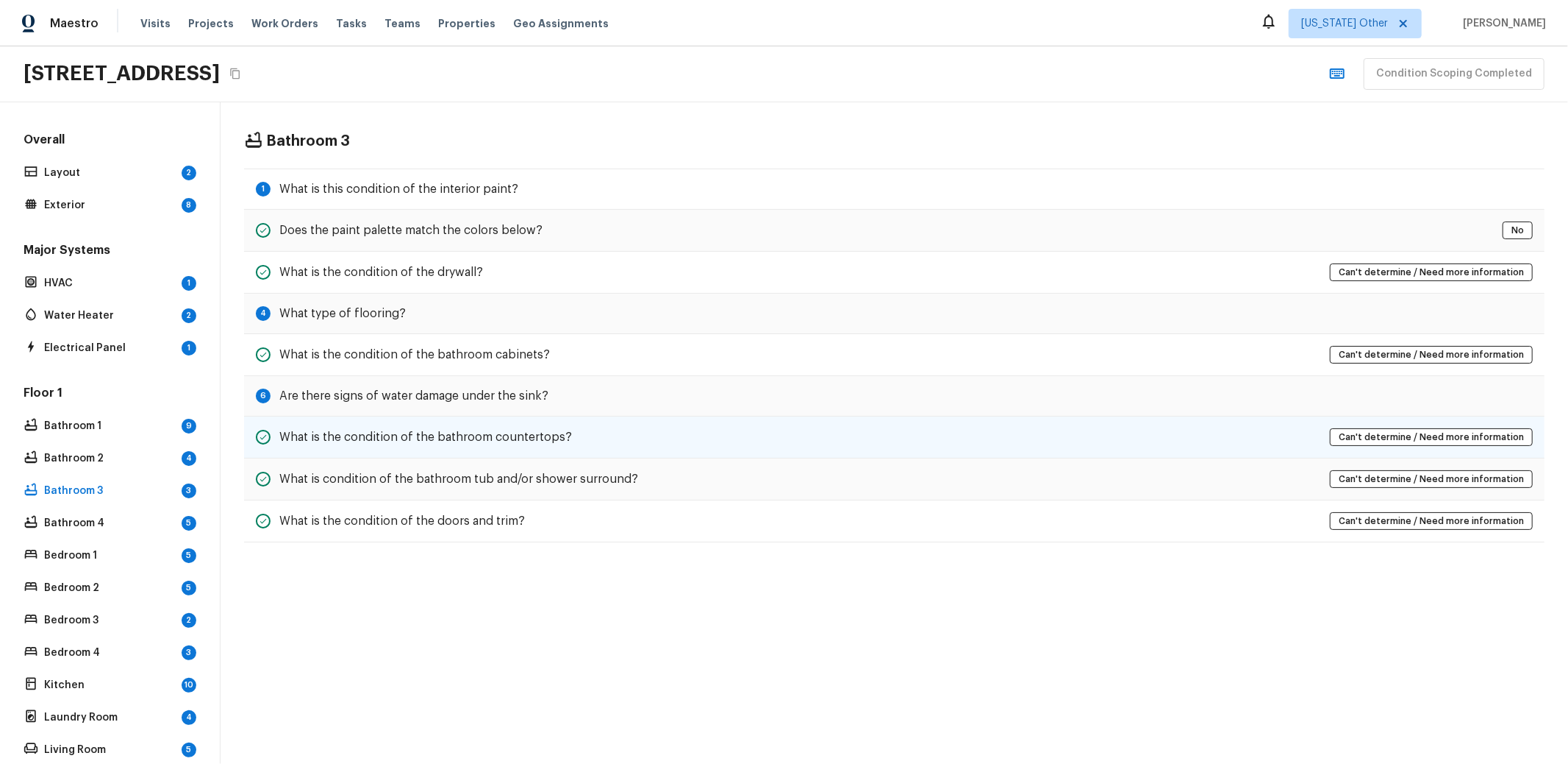
click at [389, 417] on div "What is the condition of the bathroom countertops? Can't determine / Need more …" at bounding box center [895, 438] width 1300 height 42
